Goal: Transaction & Acquisition: Purchase product/service

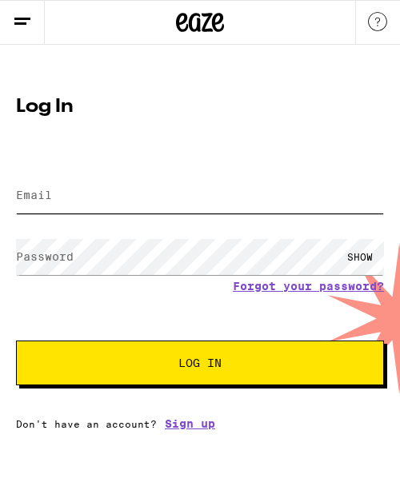
type input "[PERSON_NAME][EMAIL_ADDRESS][DOMAIN_NAME]"
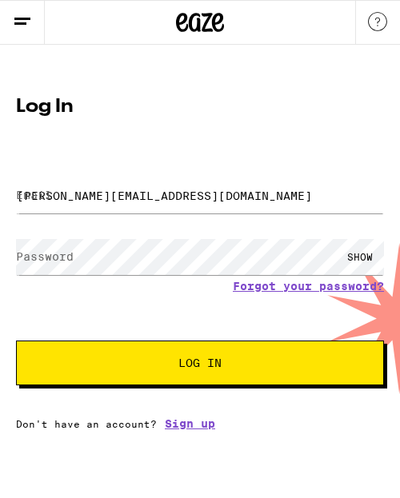
click at [196, 355] on button "Log In" at bounding box center [200, 363] width 368 height 45
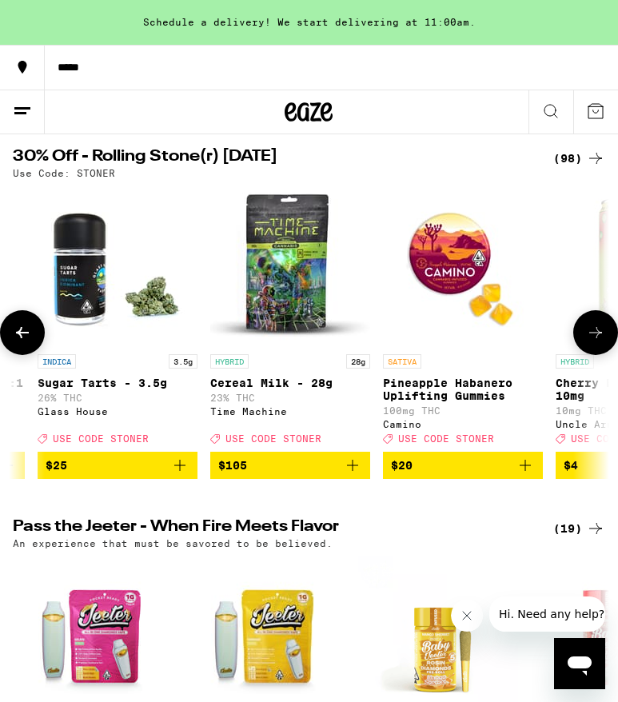
scroll to position [162, 0]
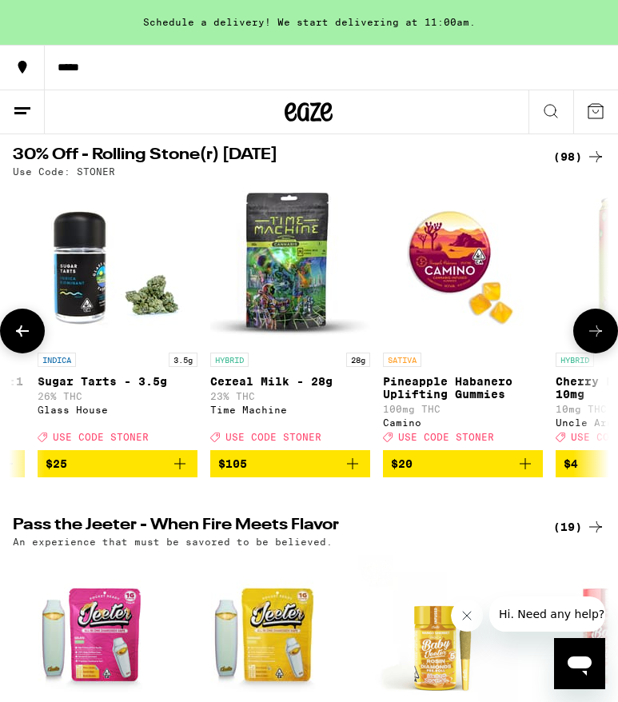
click at [590, 341] on icon at bounding box center [595, 331] width 19 height 19
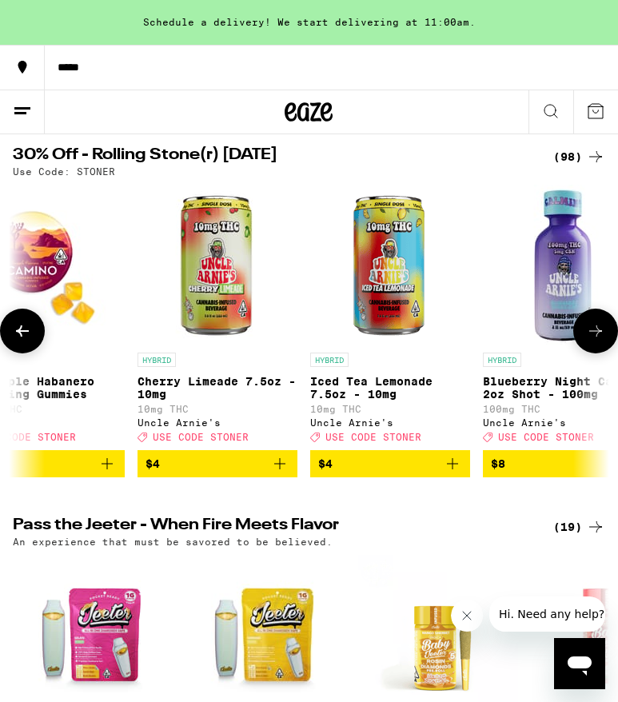
click at [590, 341] on icon at bounding box center [595, 331] width 19 height 19
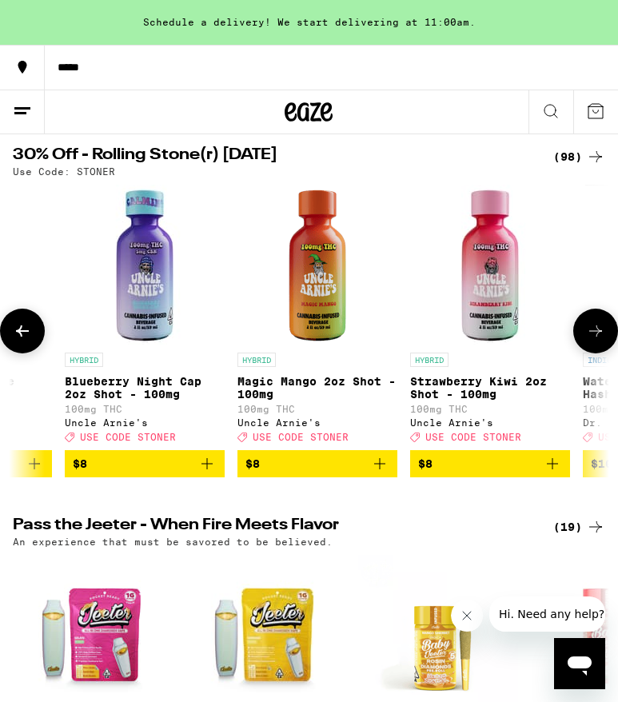
click at [590, 341] on icon at bounding box center [595, 331] width 19 height 19
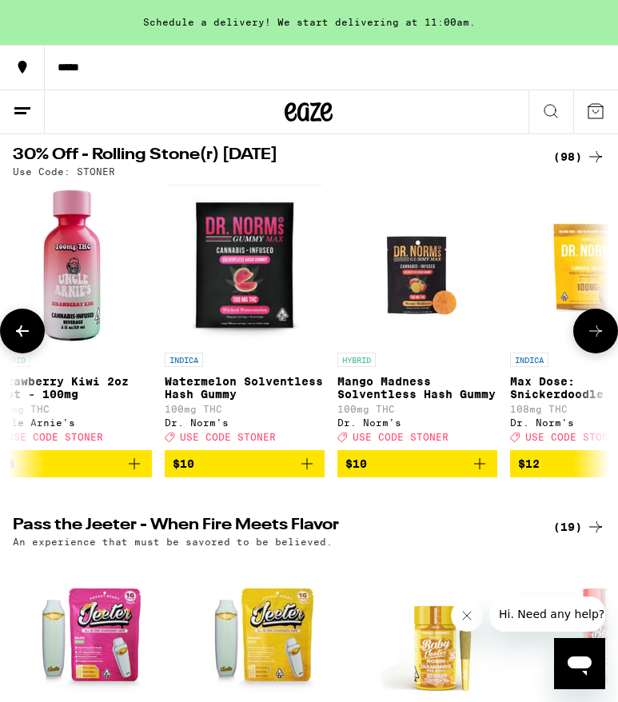
click at [590, 341] on icon at bounding box center [595, 331] width 19 height 19
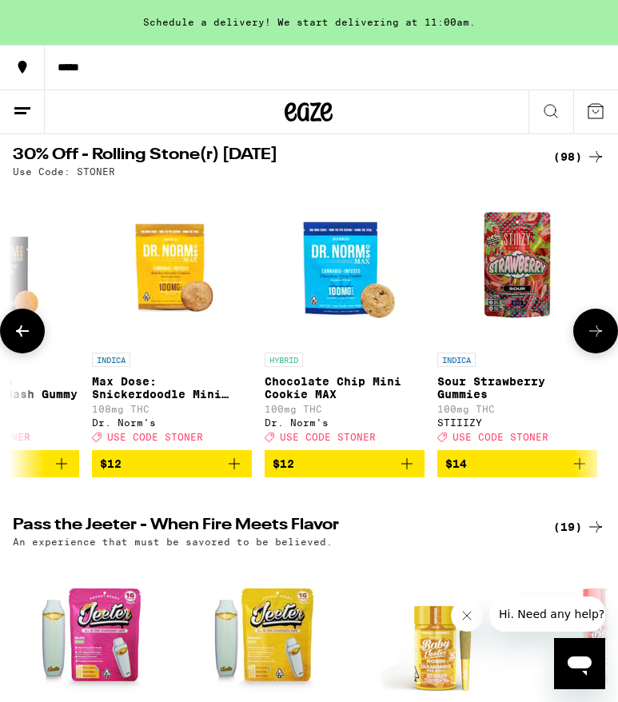
click at [590, 341] on icon at bounding box center [595, 331] width 19 height 19
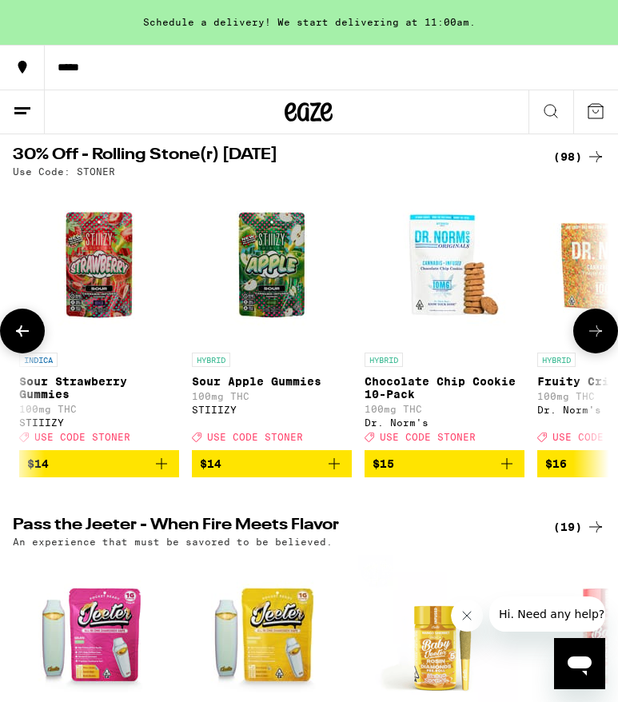
click at [590, 341] on icon at bounding box center [595, 331] width 19 height 19
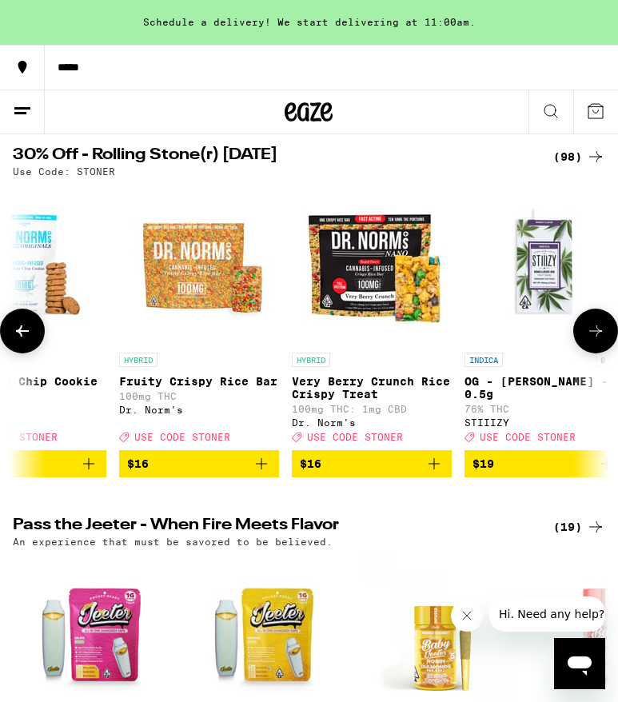
click at [590, 341] on icon at bounding box center [595, 331] width 19 height 19
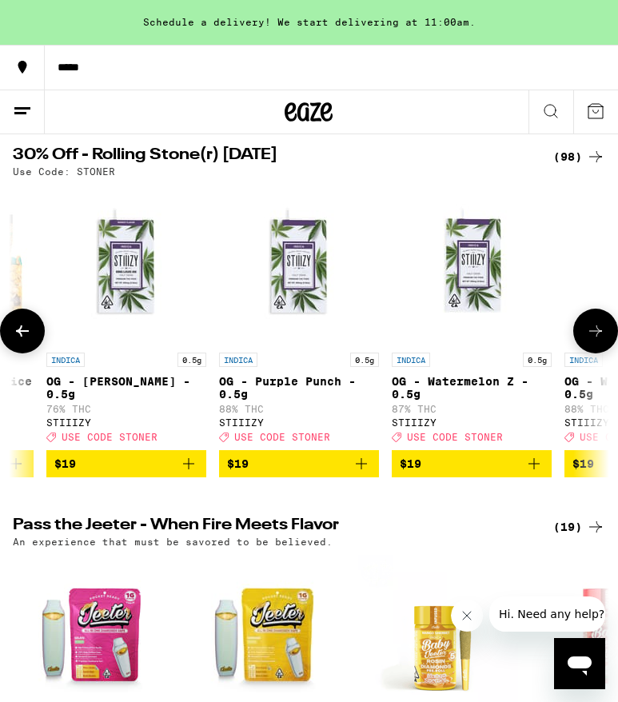
click at [590, 341] on icon at bounding box center [595, 331] width 19 height 19
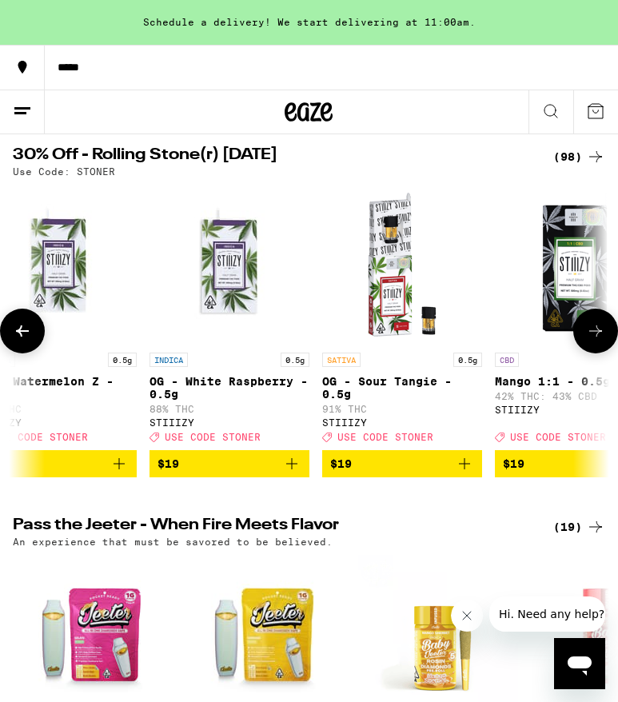
click at [590, 341] on icon at bounding box center [595, 331] width 19 height 19
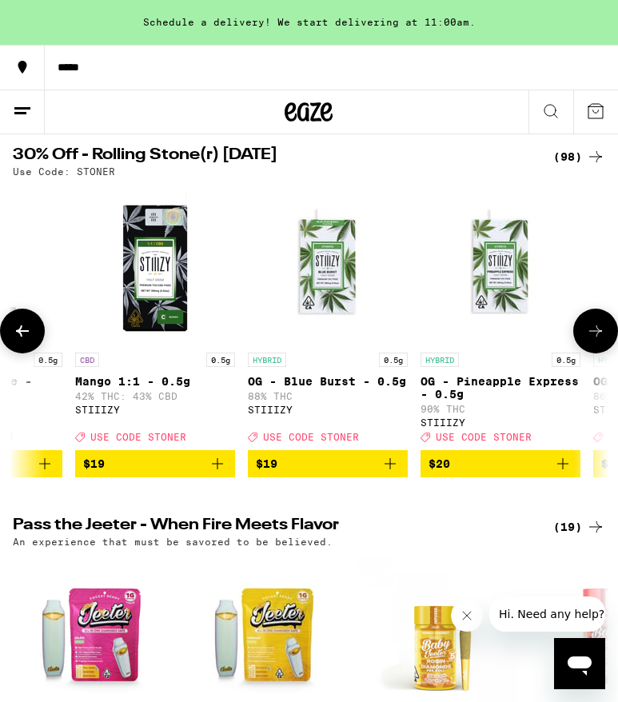
click at [590, 341] on icon at bounding box center [595, 331] width 19 height 19
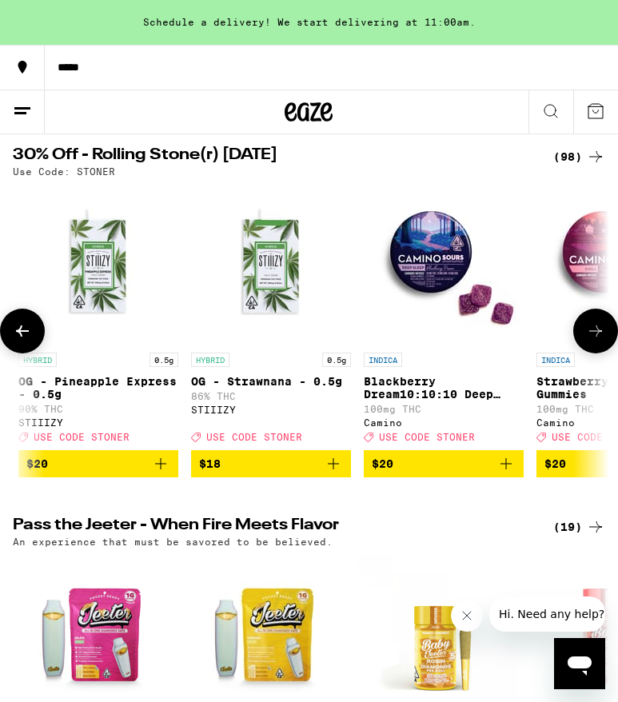
click at [590, 341] on icon at bounding box center [595, 331] width 19 height 19
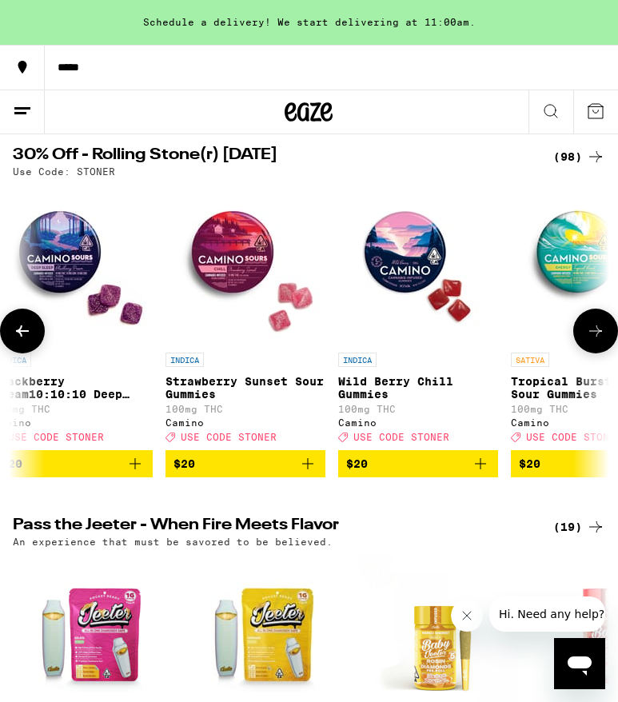
scroll to position [0, 4725]
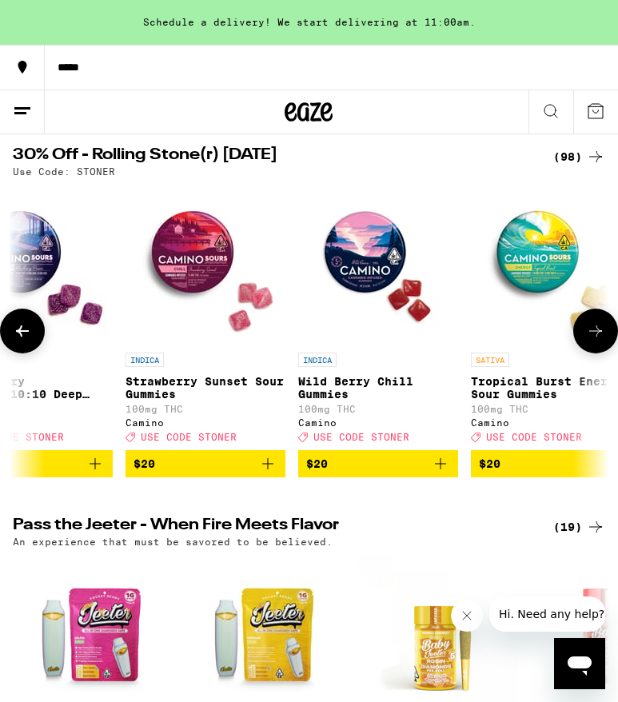
click at [589, 340] on icon at bounding box center [595, 331] width 19 height 19
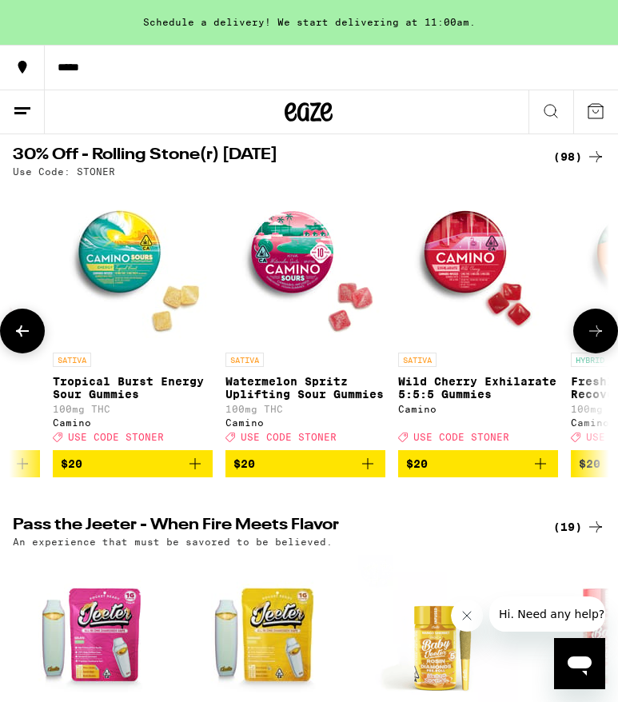
click at [589, 340] on icon at bounding box center [595, 331] width 19 height 19
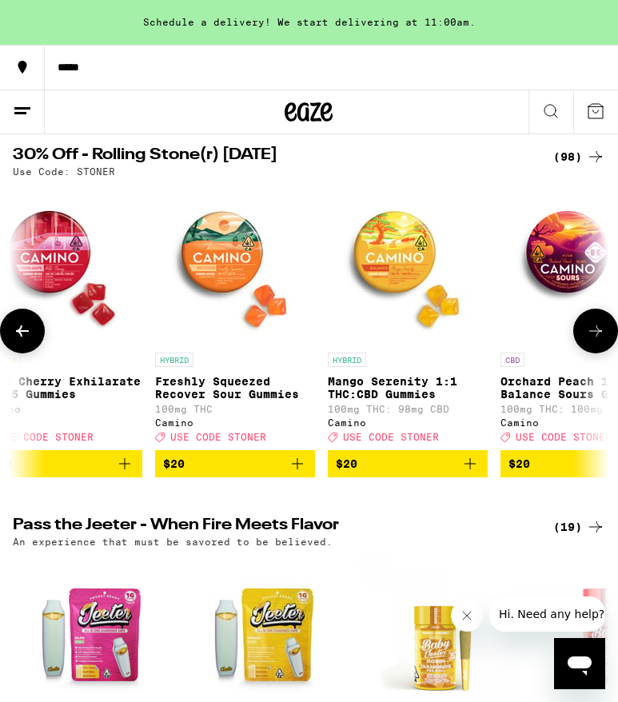
scroll to position [0, 5562]
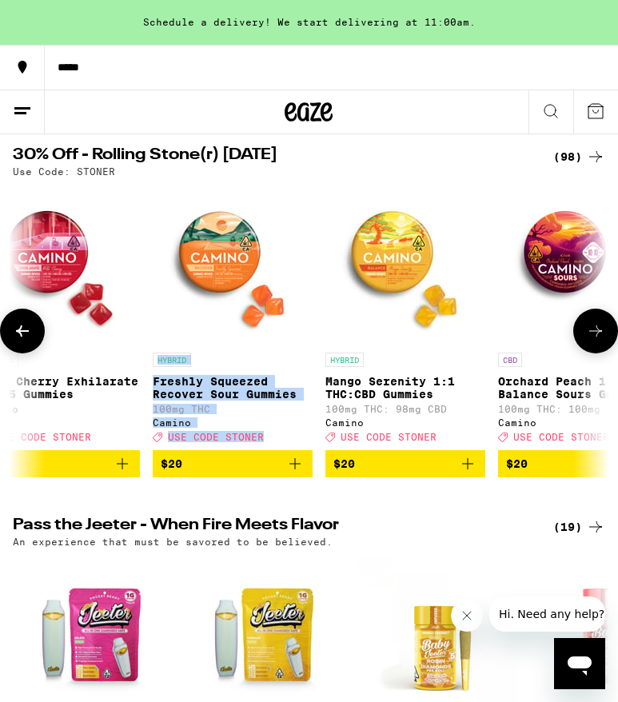
click at [592, 339] on icon at bounding box center [595, 331] width 19 height 19
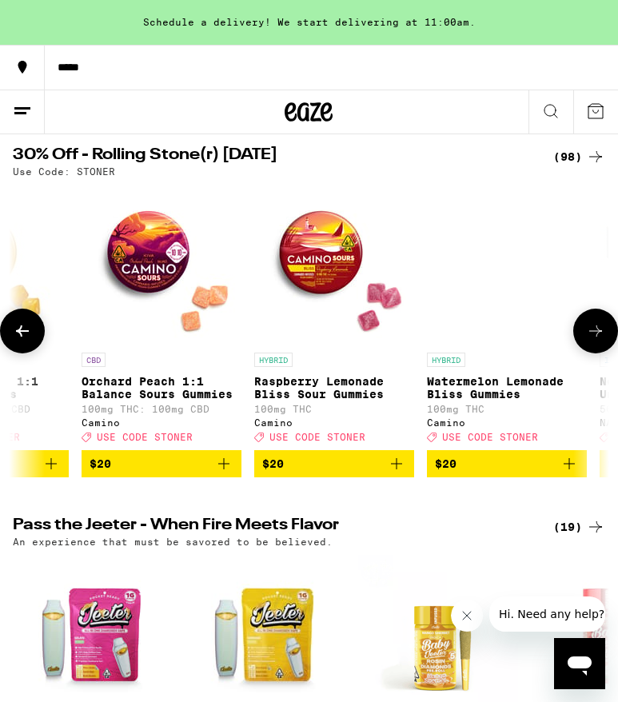
scroll to position [0, 5980]
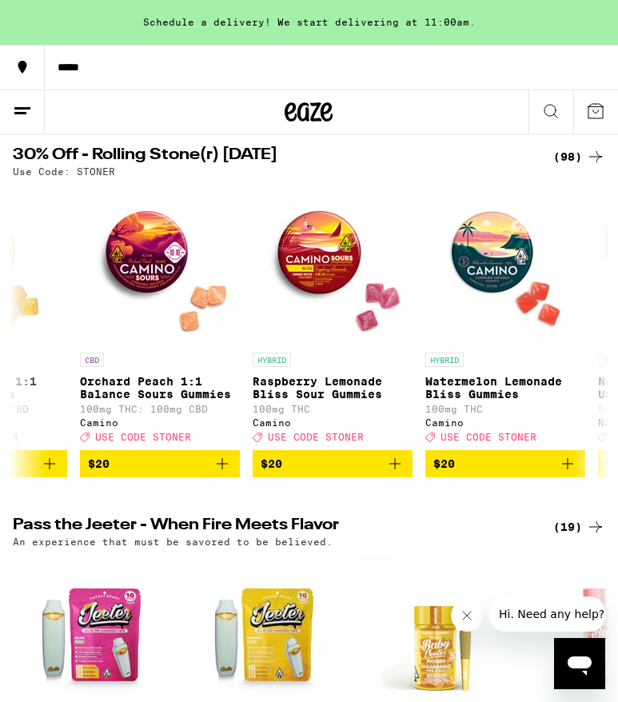
click at [20, 74] on icon at bounding box center [22, 67] width 19 height 19
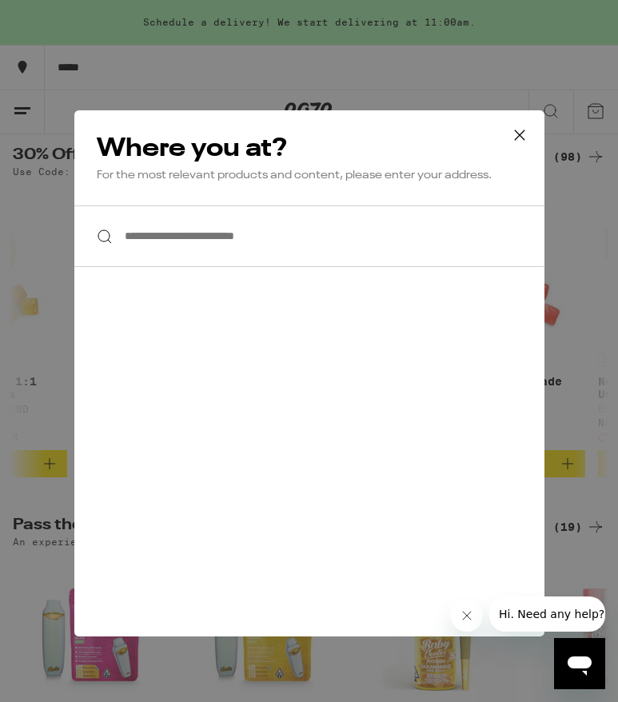
click at [203, 248] on input "**********" at bounding box center [309, 237] width 470 height 62
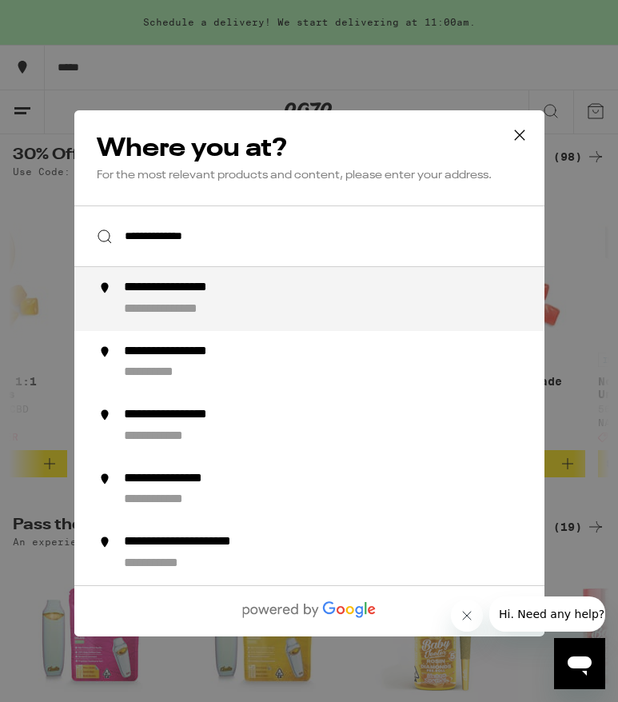
click at [225, 290] on div "**********" at bounding box center [193, 288] width 141 height 17
type input "**********"
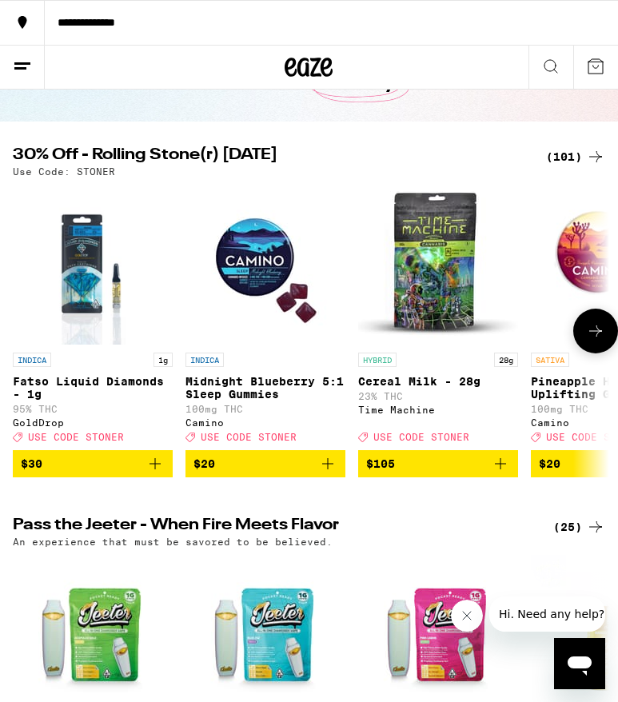
click at [605, 349] on button at bounding box center [596, 331] width 45 height 45
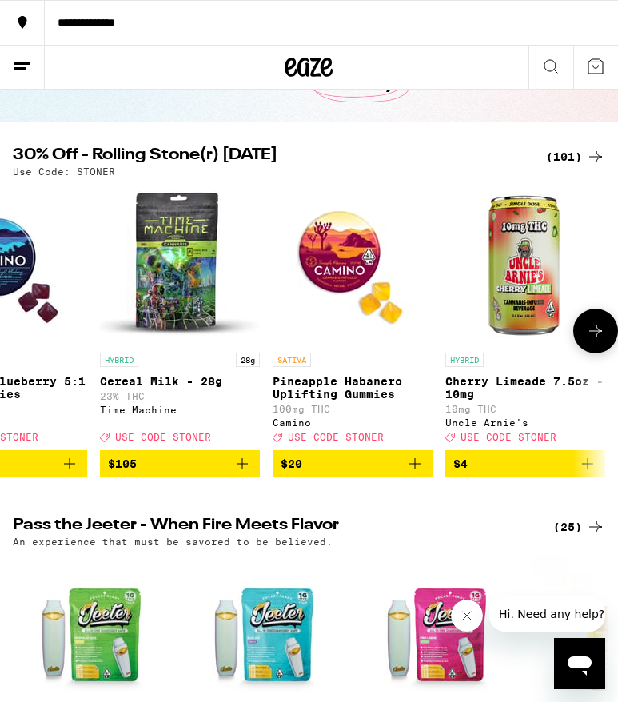
click at [605, 349] on button at bounding box center [596, 331] width 45 height 45
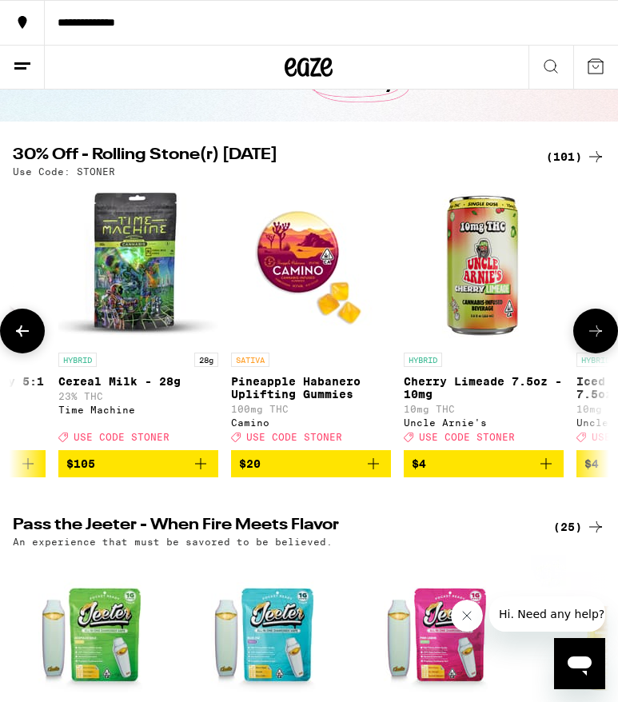
click at [605, 349] on button at bounding box center [596, 331] width 45 height 45
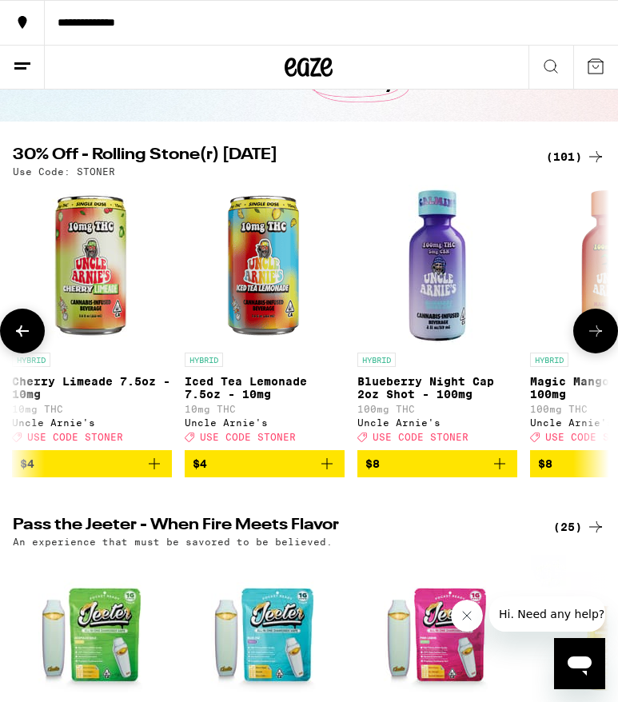
click at [605, 349] on button at bounding box center [596, 331] width 45 height 45
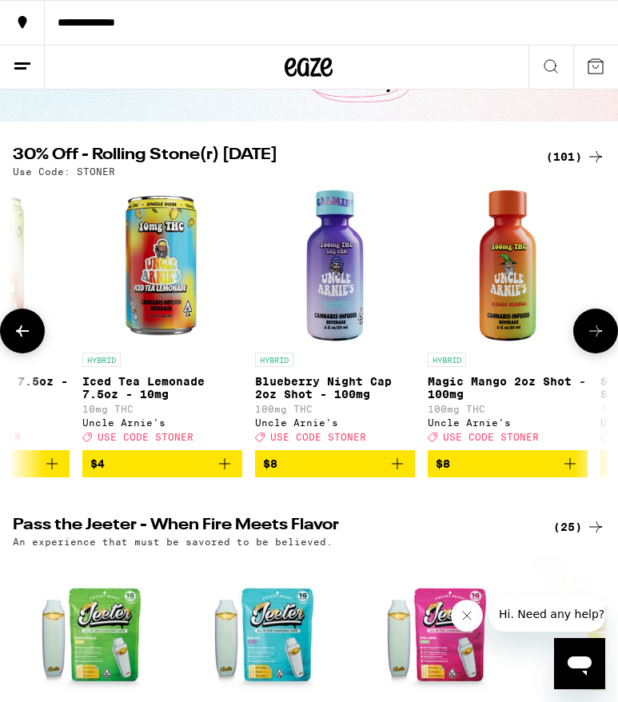
click at [605, 349] on button at bounding box center [596, 331] width 45 height 45
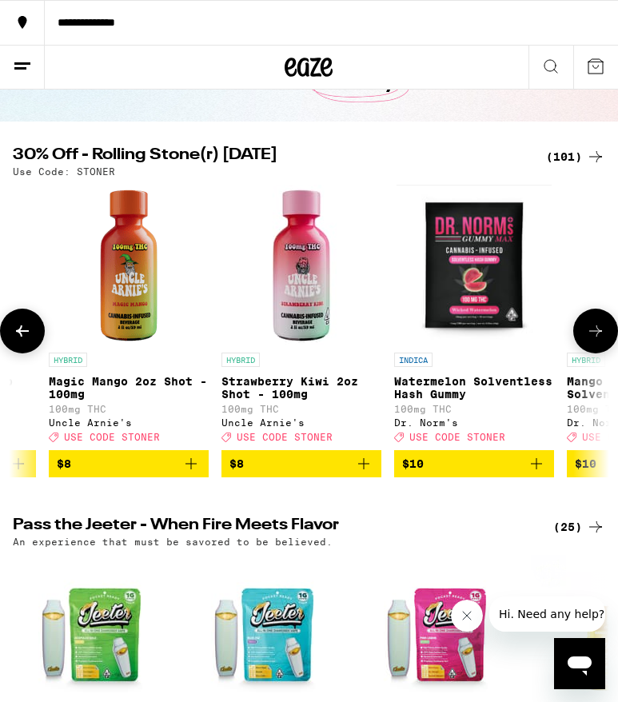
click at [605, 349] on button at bounding box center [596, 331] width 45 height 45
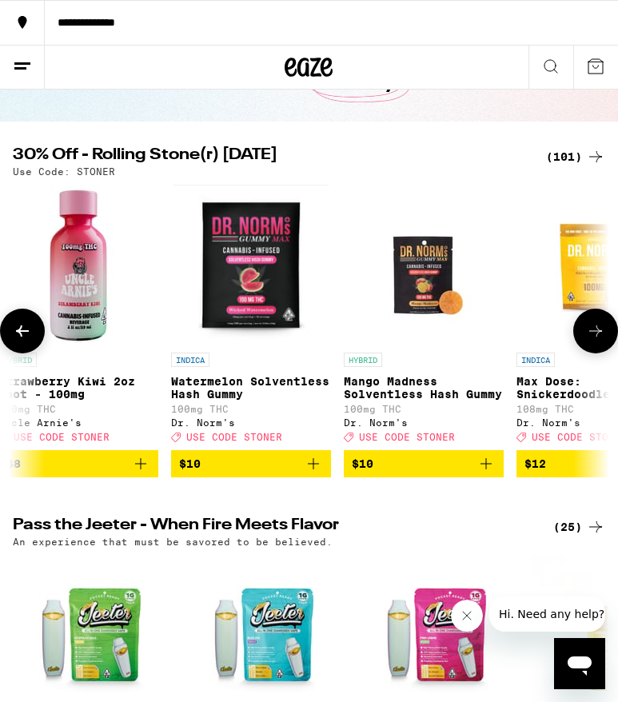
click at [605, 349] on button at bounding box center [596, 331] width 45 height 45
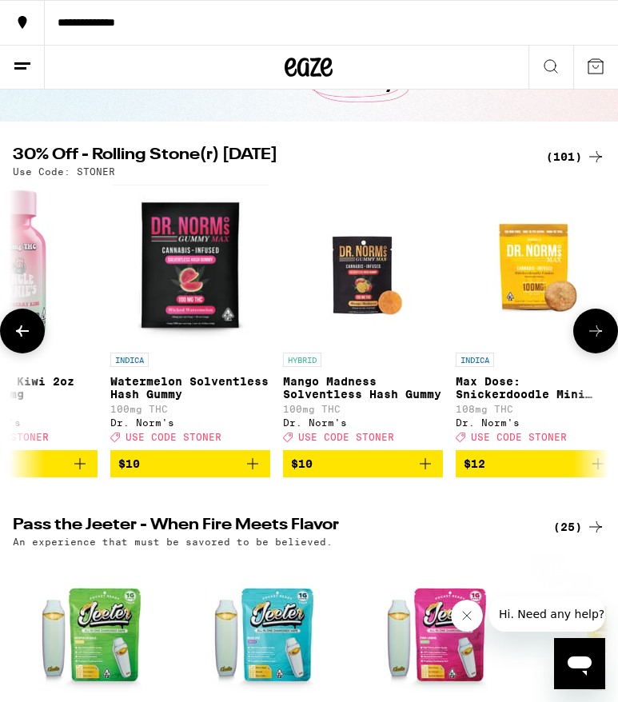
click at [605, 349] on button at bounding box center [596, 331] width 45 height 45
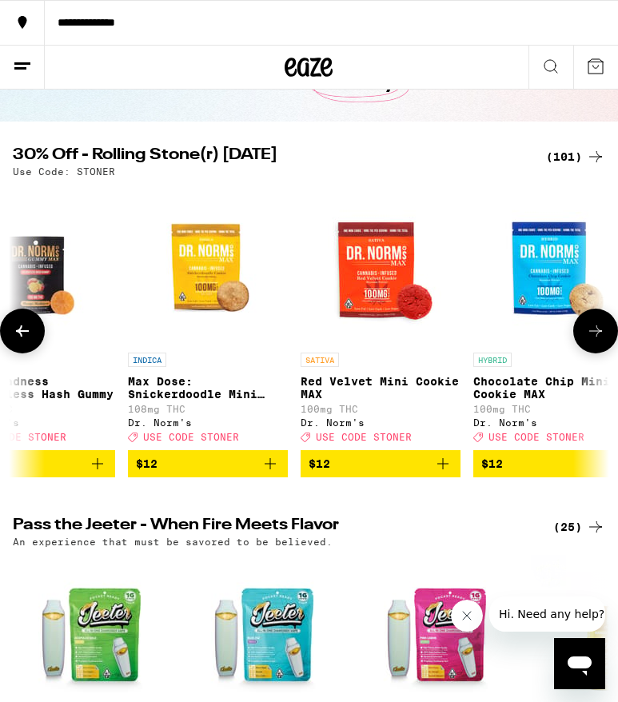
click at [605, 349] on button at bounding box center [596, 331] width 45 height 45
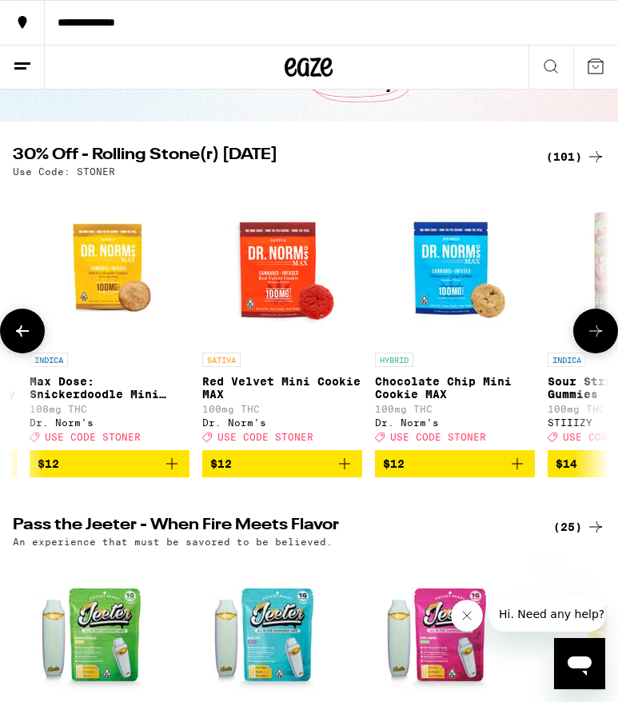
click at [605, 349] on button at bounding box center [596, 331] width 45 height 45
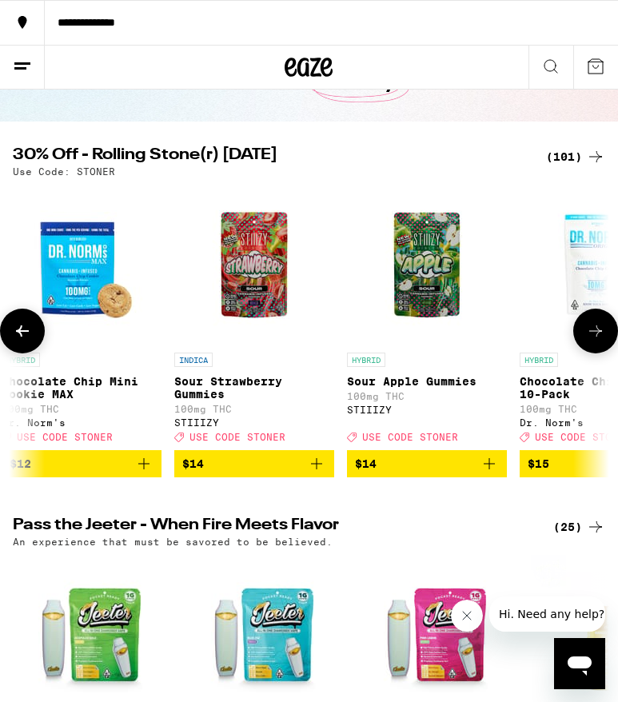
click at [605, 349] on button at bounding box center [596, 331] width 45 height 45
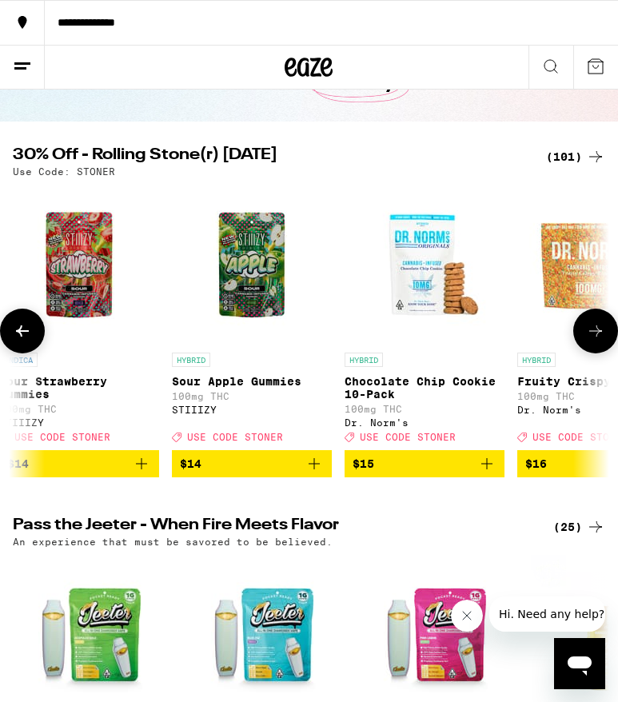
click at [605, 349] on button at bounding box center [596, 331] width 45 height 45
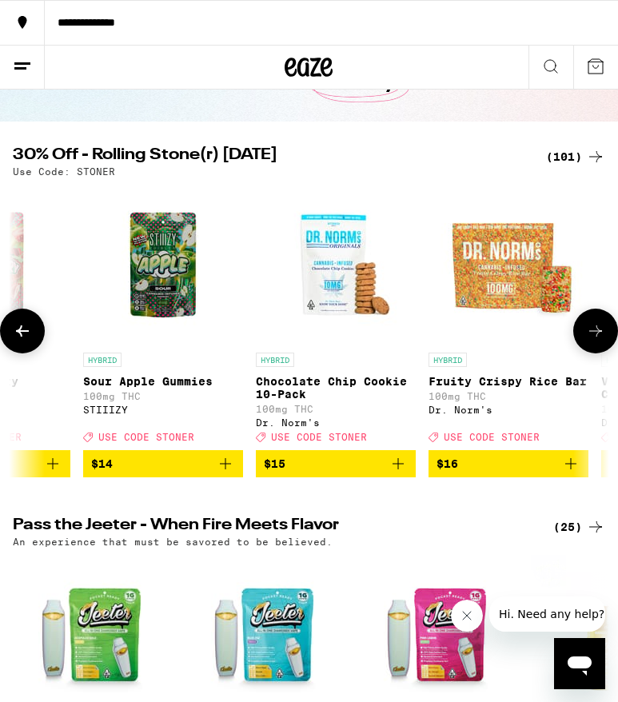
click at [605, 349] on button at bounding box center [596, 331] width 45 height 45
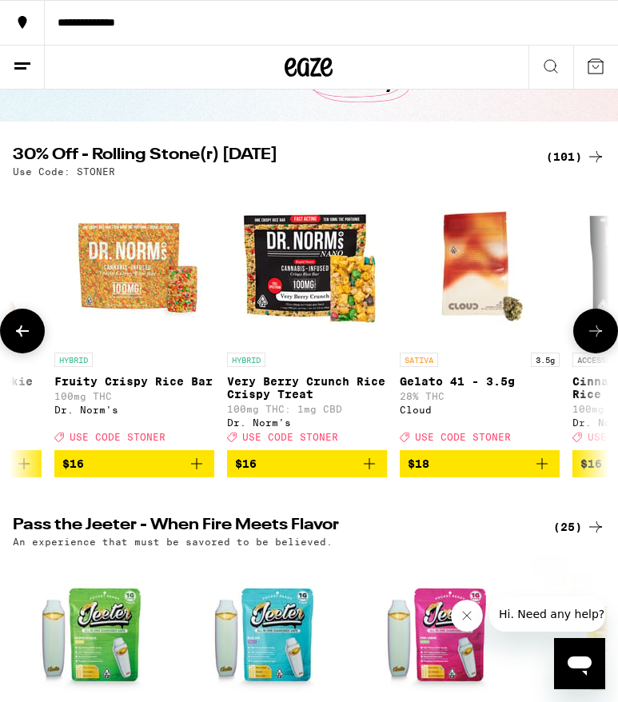
click at [605, 349] on button at bounding box center [596, 331] width 45 height 45
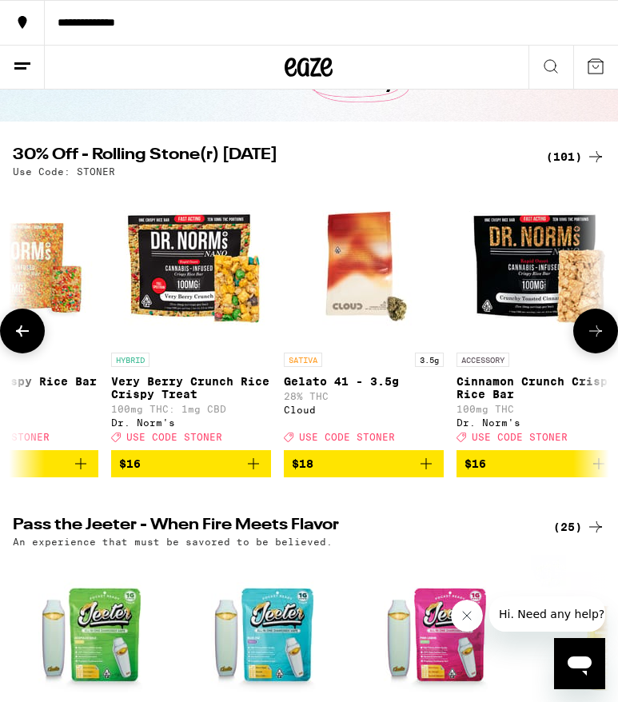
click at [605, 349] on button at bounding box center [596, 331] width 45 height 45
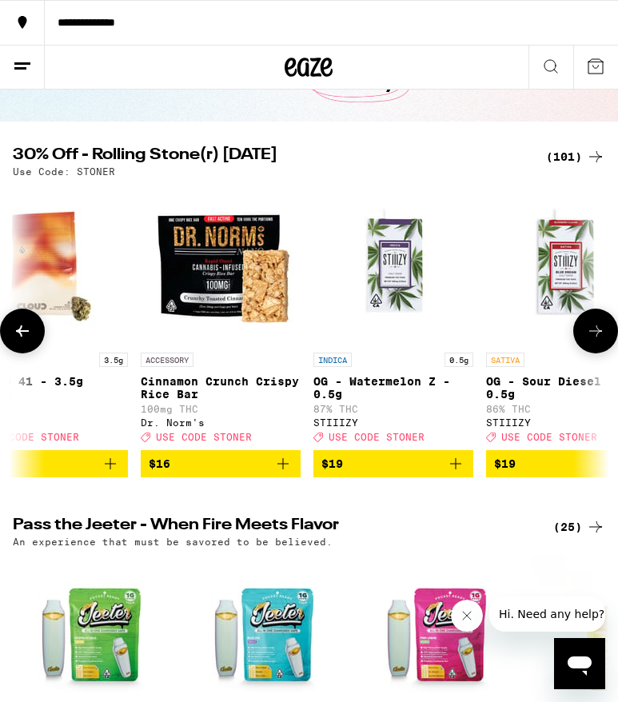
click at [605, 349] on button at bounding box center [596, 331] width 45 height 45
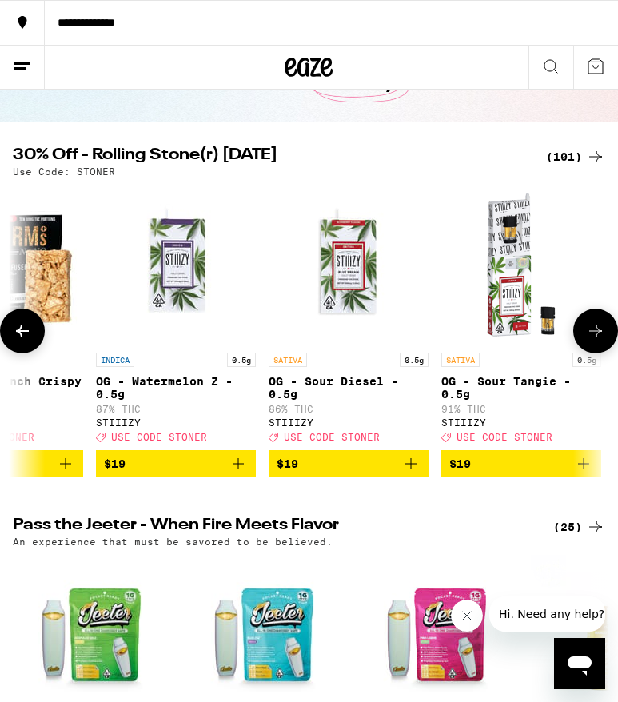
click at [605, 349] on button at bounding box center [596, 331] width 45 height 45
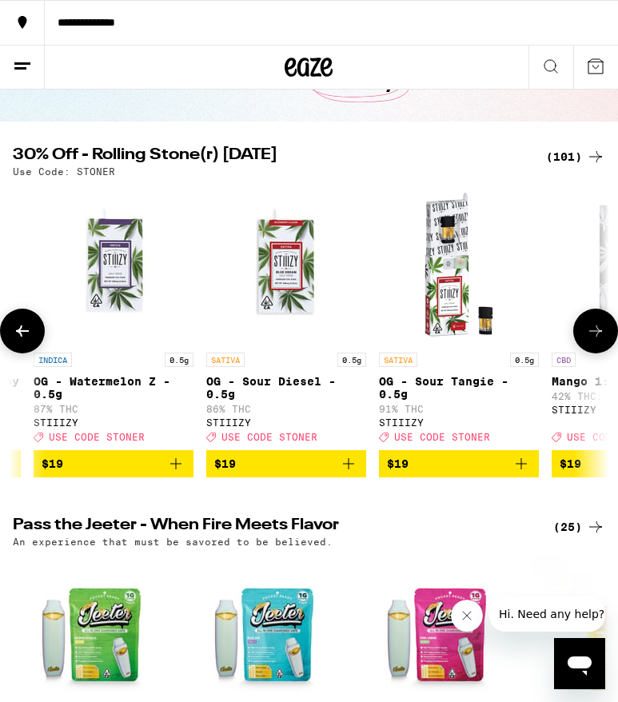
click at [605, 349] on button at bounding box center [596, 331] width 45 height 45
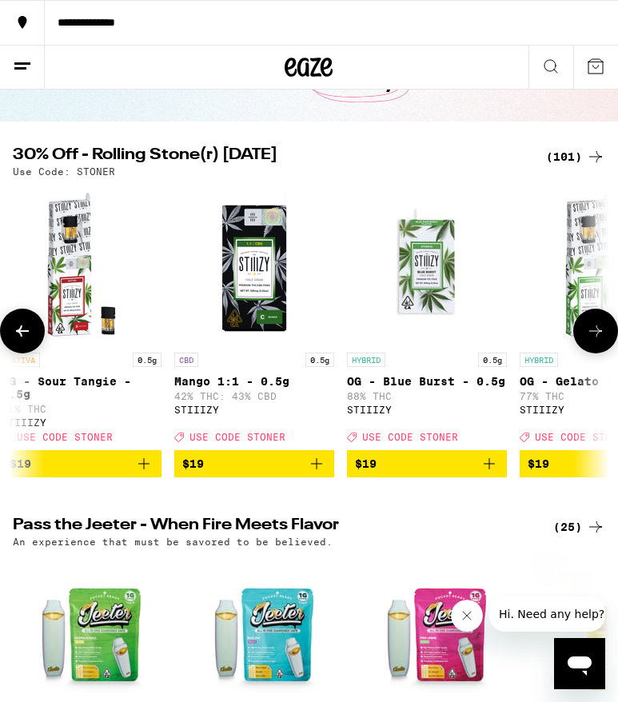
click at [605, 349] on button at bounding box center [596, 331] width 45 height 45
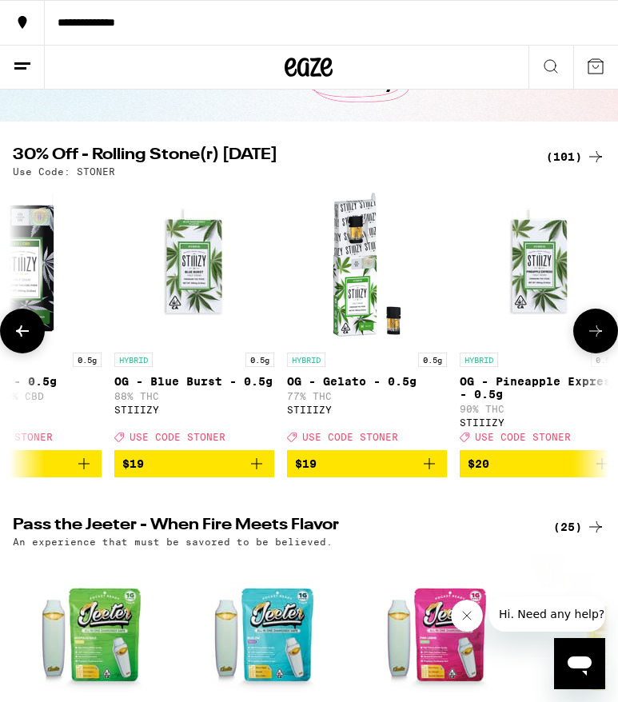
click at [605, 349] on button at bounding box center [596, 331] width 45 height 45
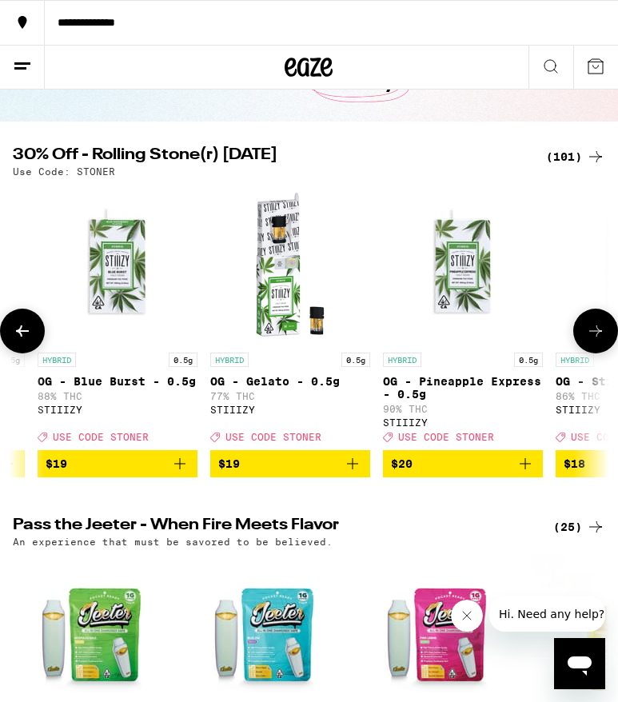
click at [605, 349] on button at bounding box center [596, 331] width 45 height 45
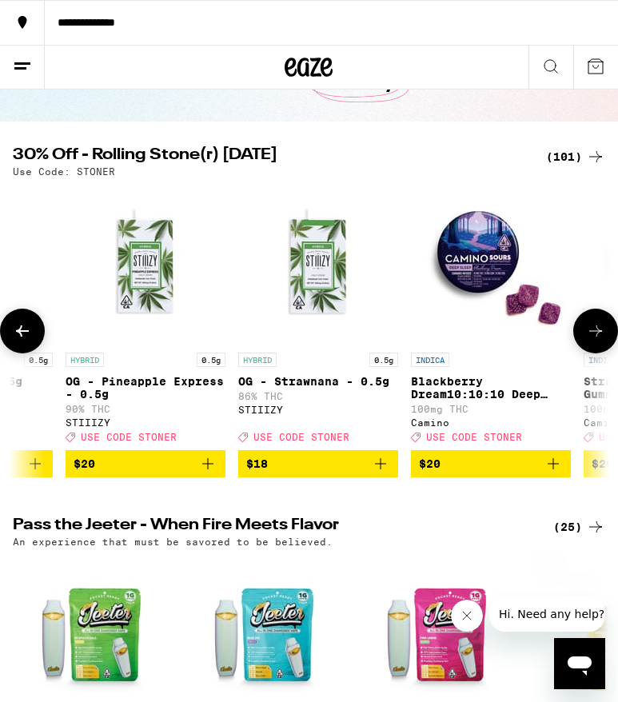
click at [605, 349] on button at bounding box center [596, 331] width 45 height 45
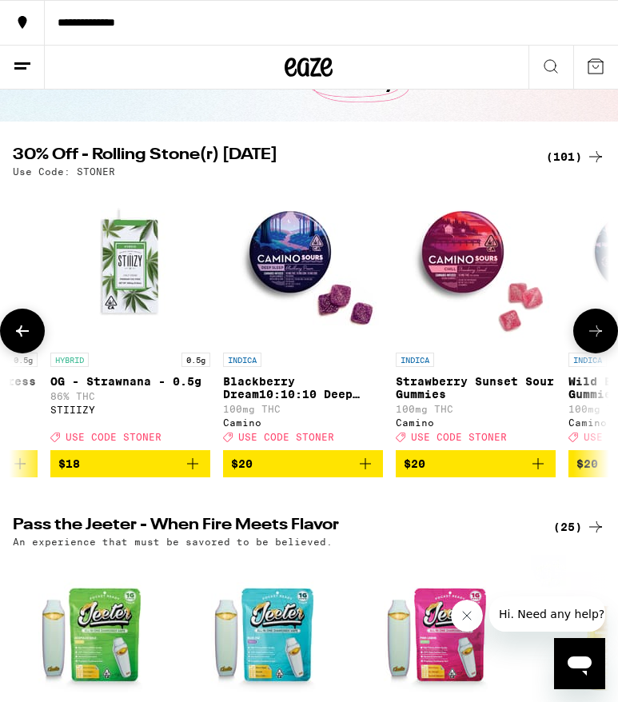
click at [605, 349] on button at bounding box center [596, 331] width 45 height 45
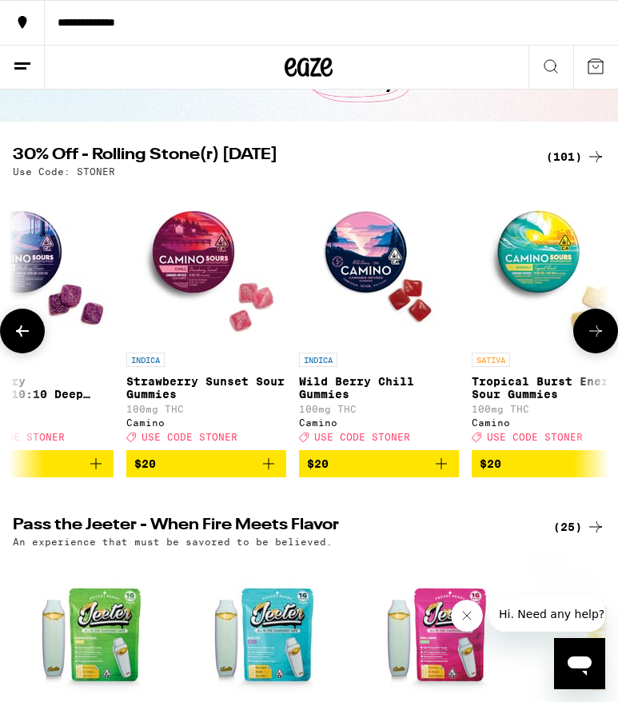
click at [605, 349] on button at bounding box center [596, 331] width 45 height 45
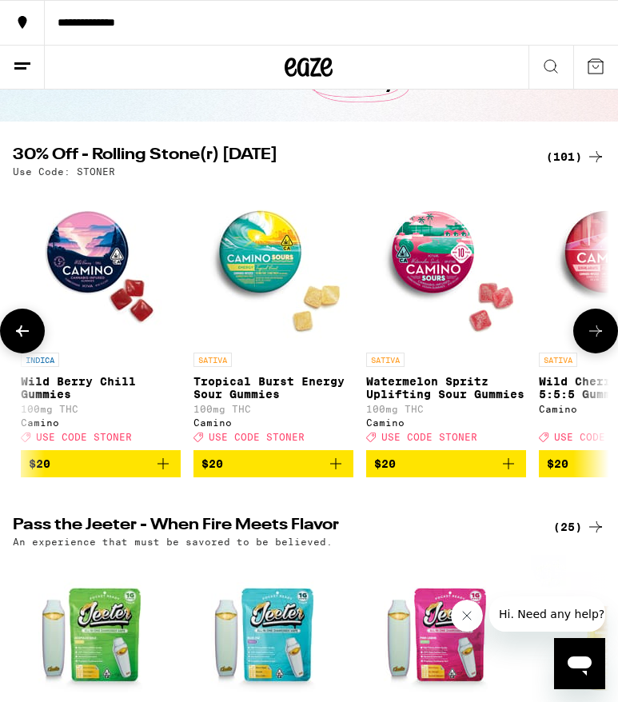
click at [605, 349] on button at bounding box center [596, 331] width 45 height 45
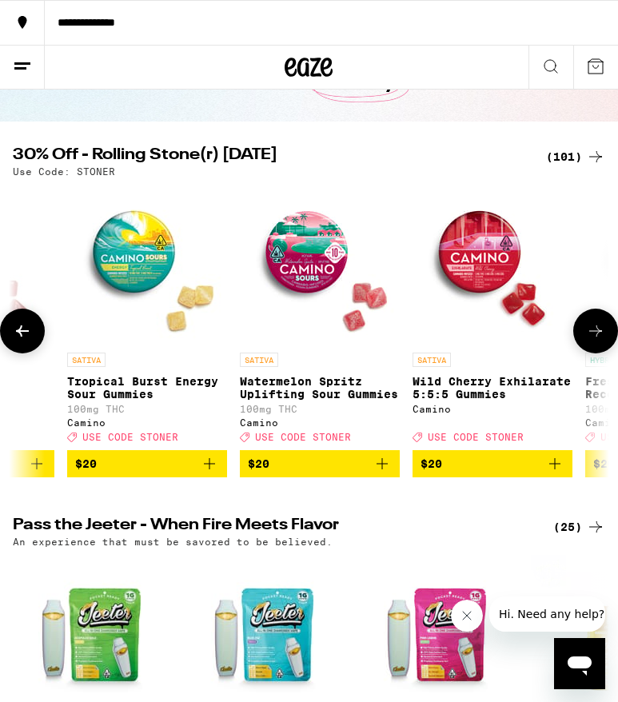
click at [605, 349] on button at bounding box center [596, 331] width 45 height 45
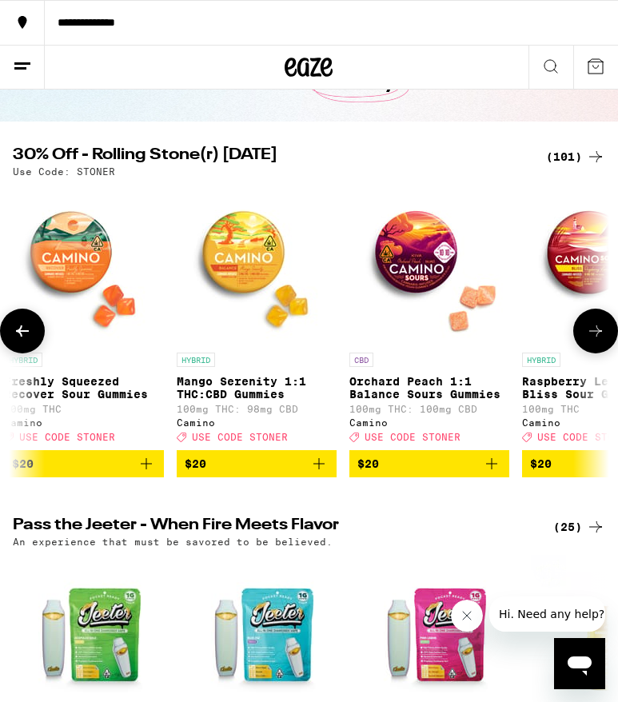
click at [605, 349] on button at bounding box center [596, 331] width 45 height 45
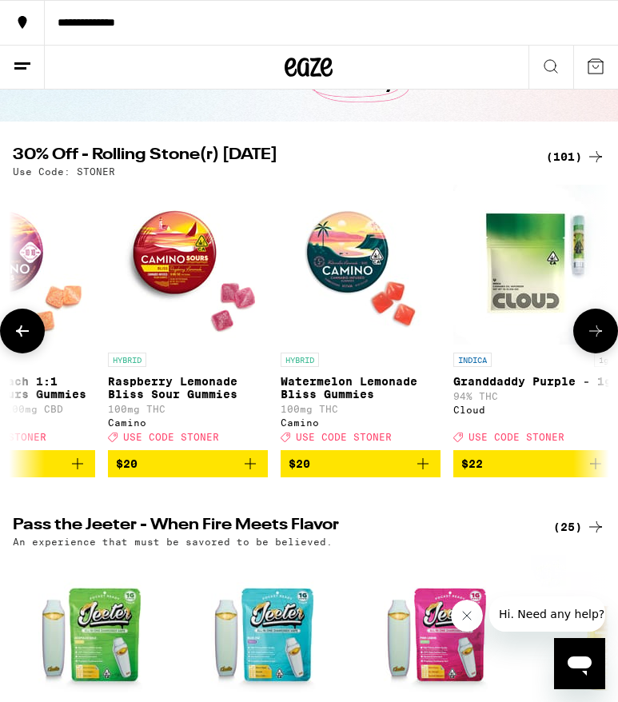
scroll to position [0, 6474]
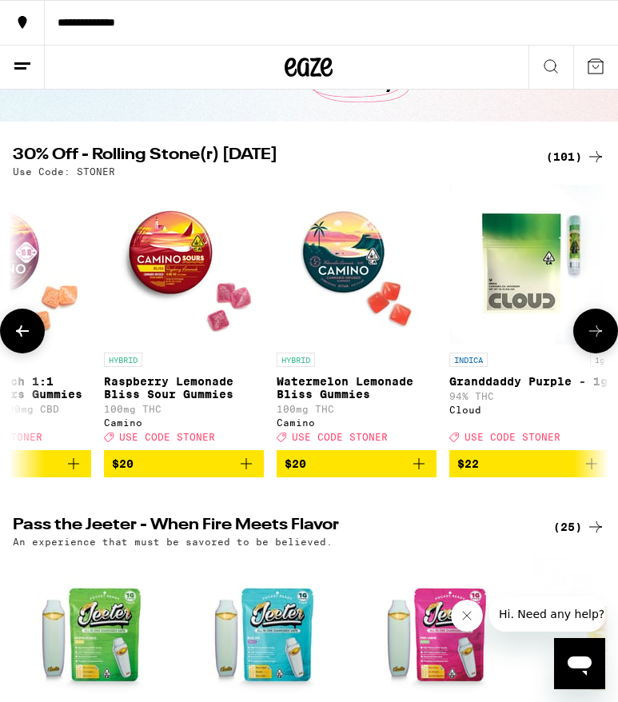
click at [26, 334] on icon at bounding box center [22, 331] width 19 height 19
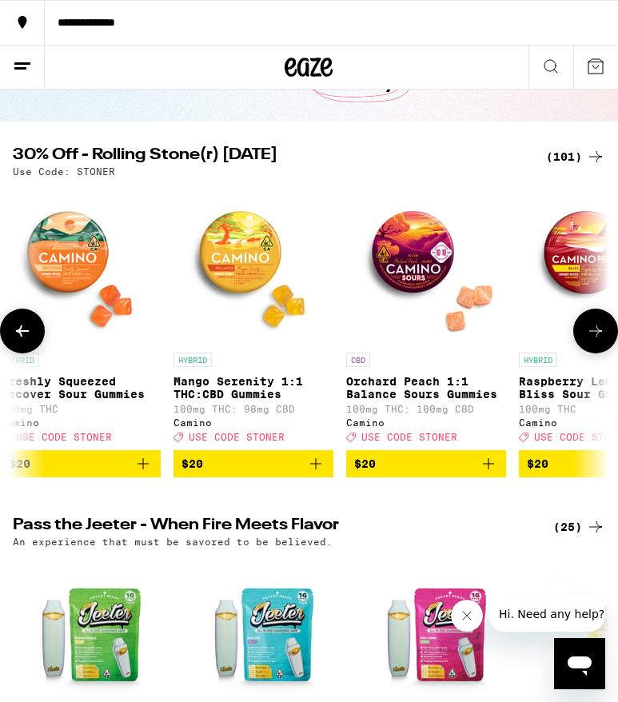
scroll to position [0, 6056]
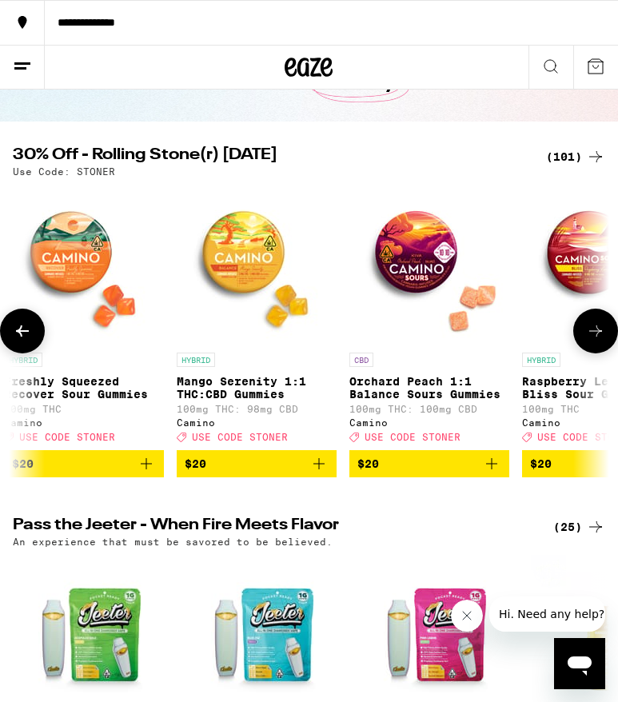
click at [30, 337] on icon at bounding box center [22, 331] width 19 height 19
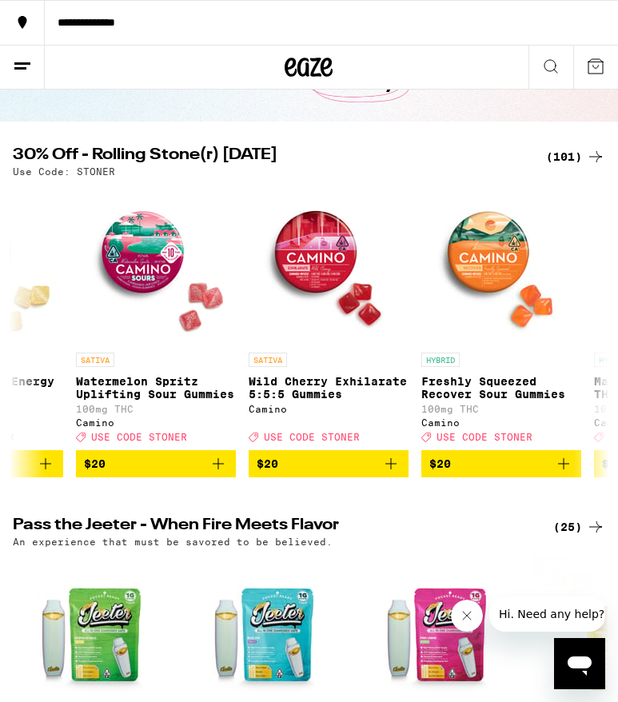
scroll to position [0, 5638]
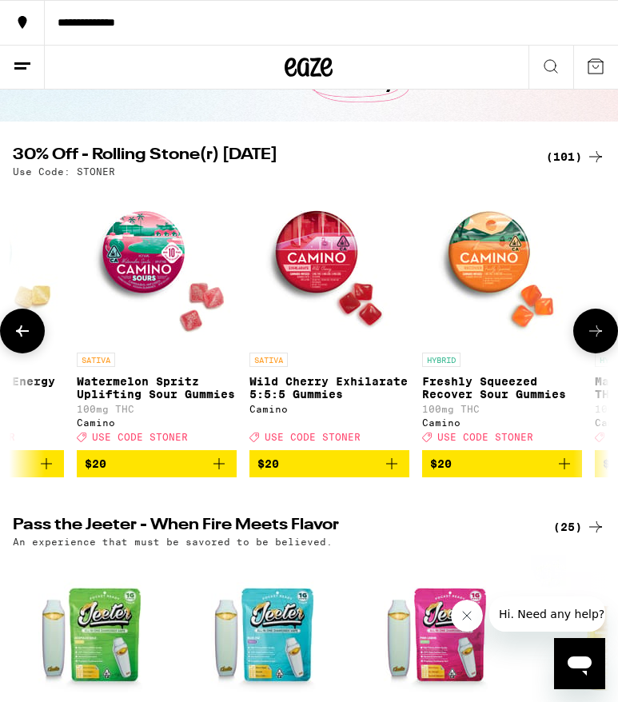
click at [487, 474] on span "$20" at bounding box center [502, 463] width 144 height 19
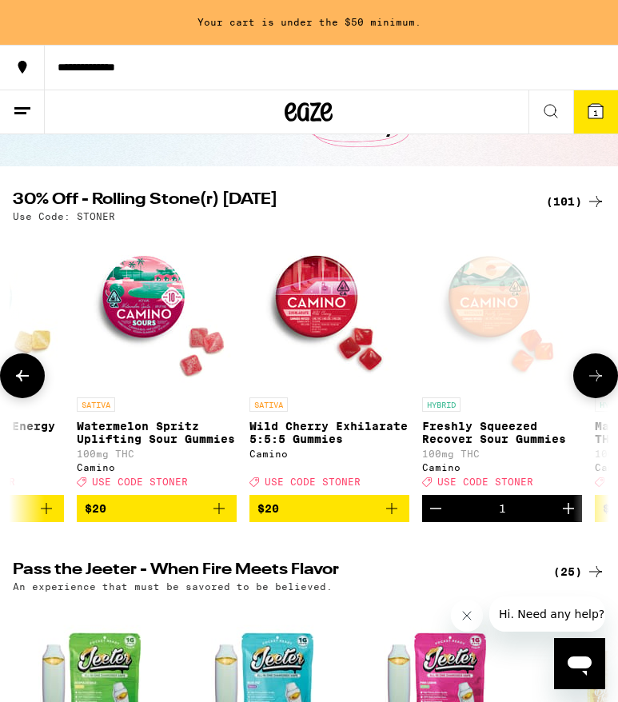
scroll to position [162, 0]
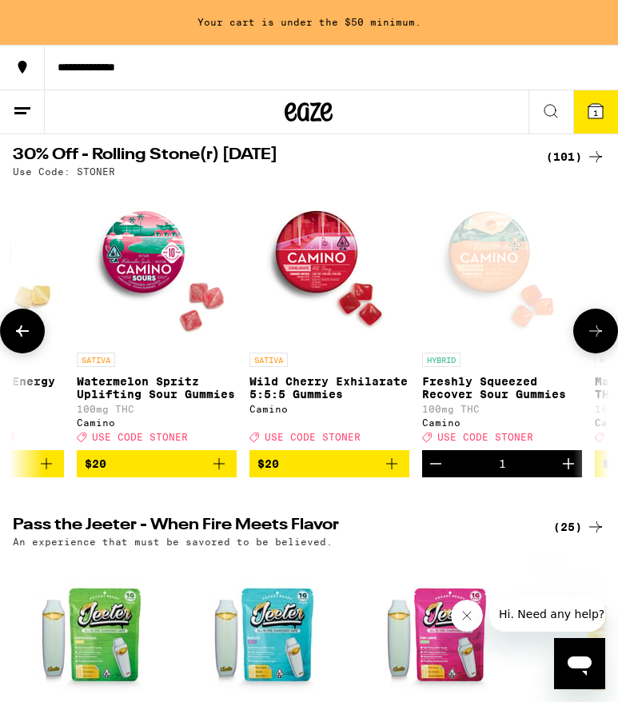
click at [570, 474] on icon "Increment" at bounding box center [568, 463] width 19 height 19
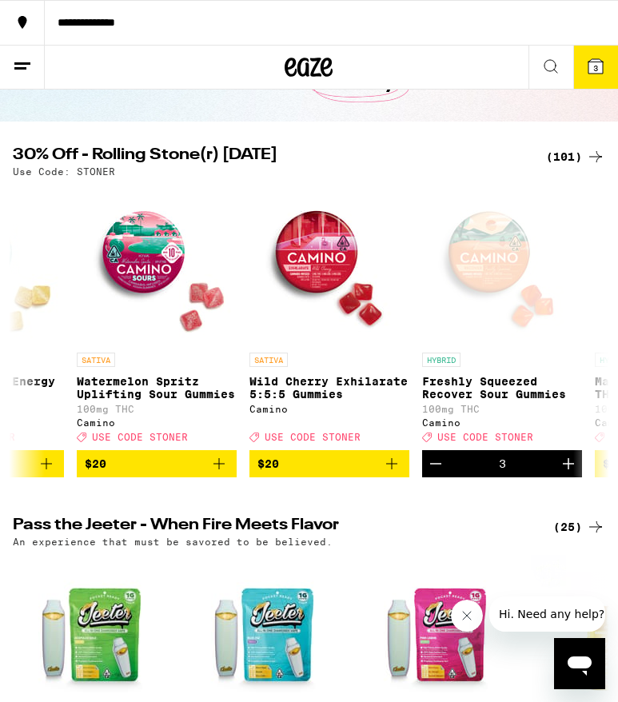
click at [589, 66] on icon at bounding box center [596, 66] width 14 height 14
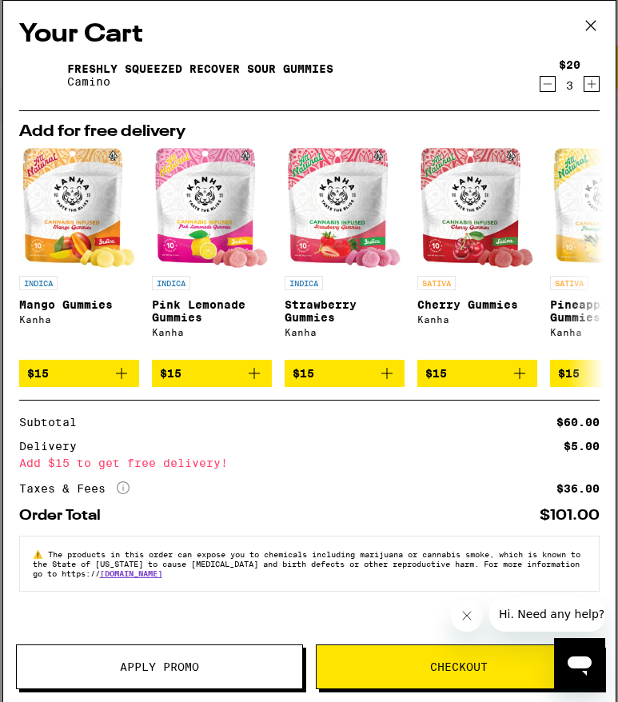
click at [182, 493] on span "Apply Promo" at bounding box center [159, 667] width 79 height 11
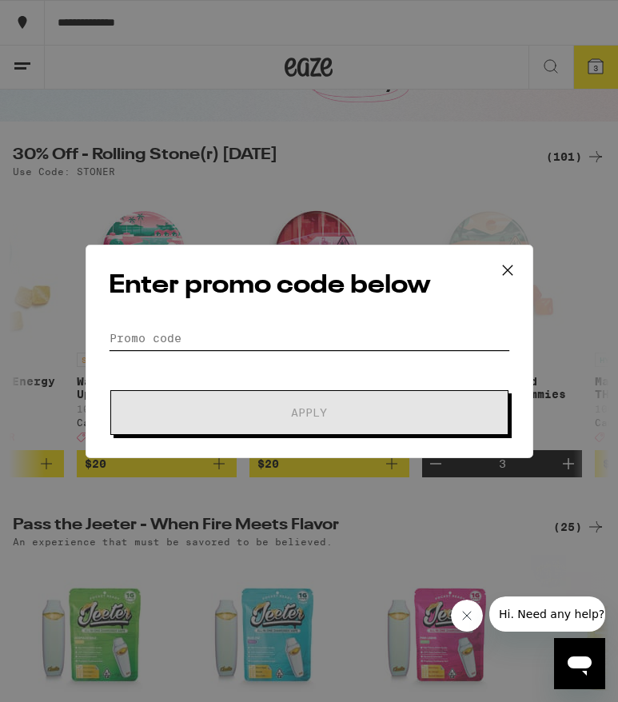
click at [206, 338] on input "Promo Code" at bounding box center [310, 338] width 402 height 24
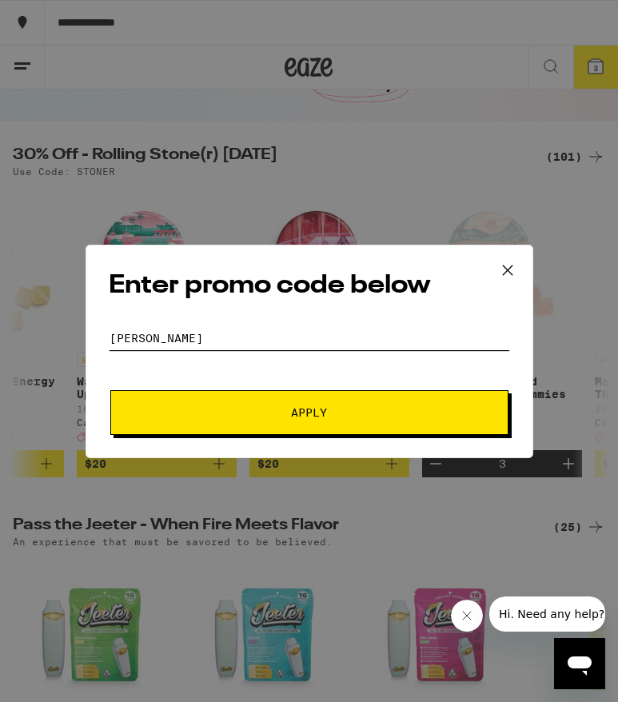
type input "STONER"
click at [206, 400] on button "Apply" at bounding box center [309, 412] width 398 height 45
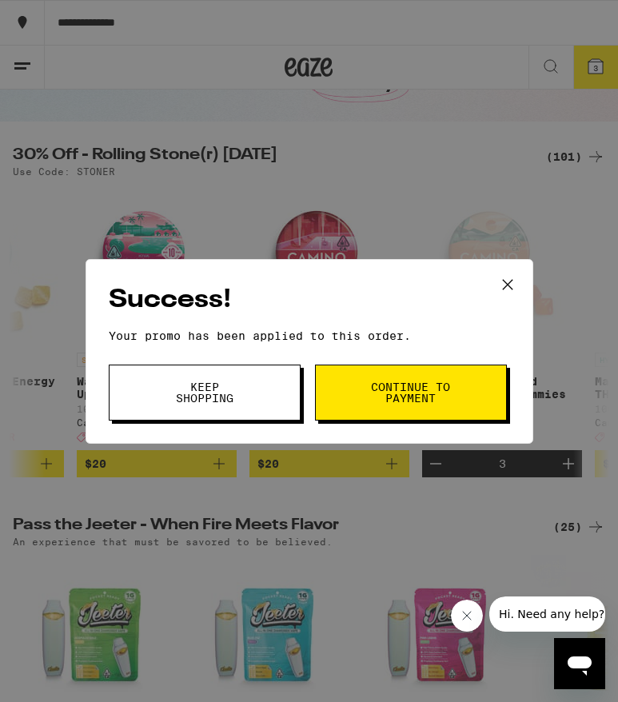
click at [510, 276] on icon at bounding box center [508, 285] width 24 height 24
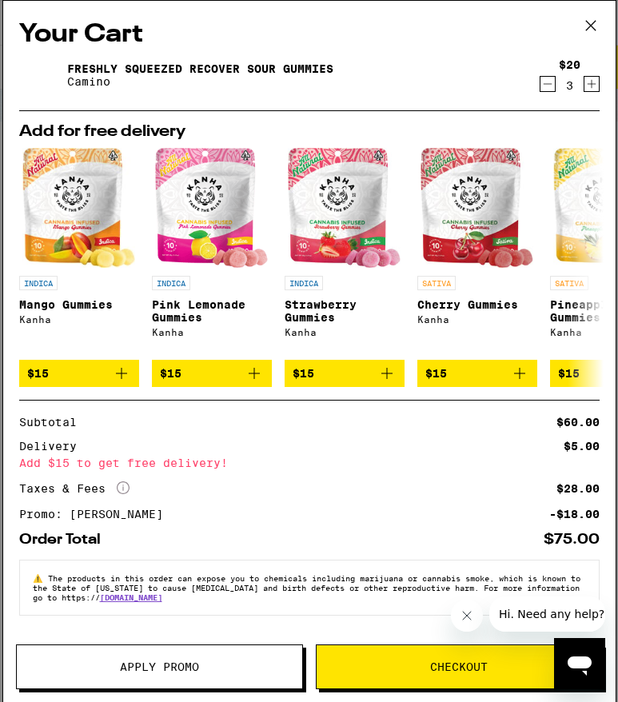
click at [590, 23] on icon at bounding box center [591, 26] width 24 height 24
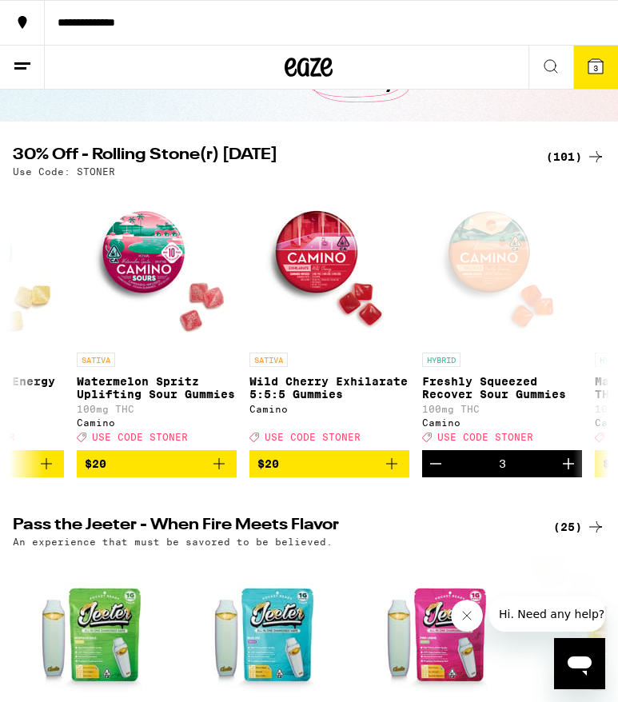
click at [6, 62] on button at bounding box center [22, 68] width 45 height 44
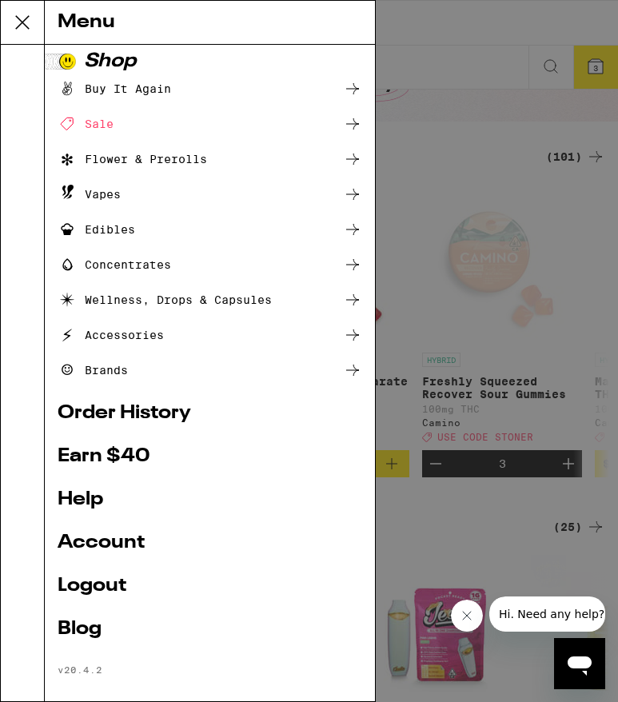
scroll to position [7, 0]
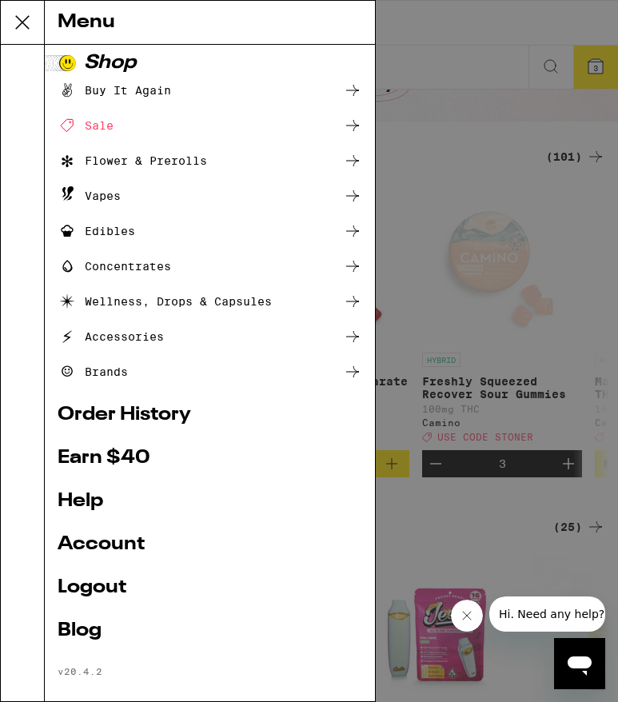
click at [98, 493] on link "Account" at bounding box center [210, 544] width 305 height 19
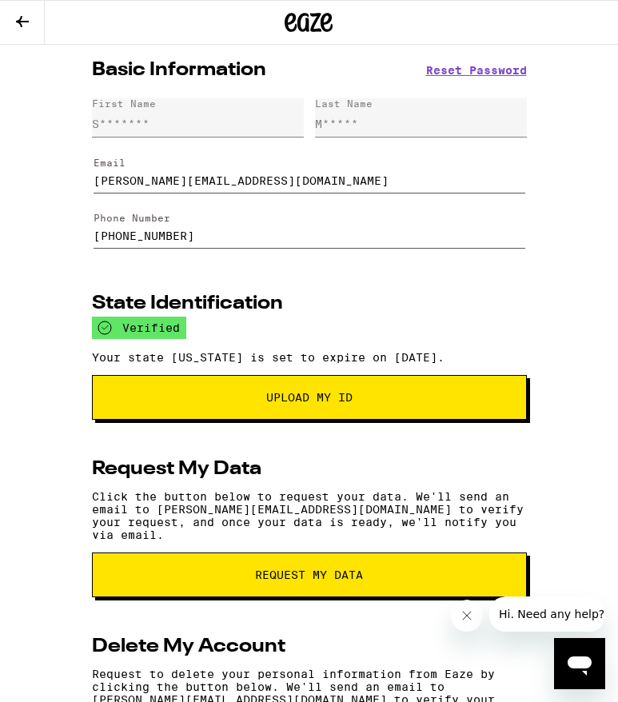
click at [21, 20] on icon at bounding box center [22, 21] width 13 height 11
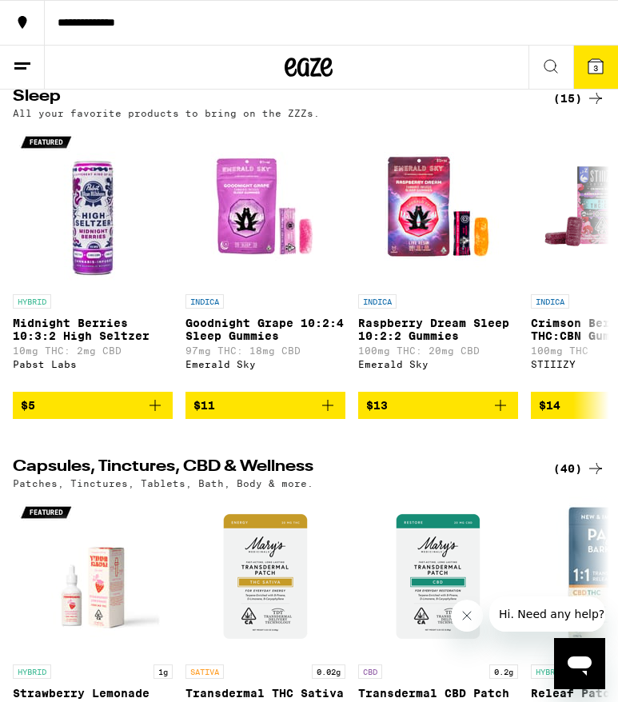
scroll to position [5407, 0]
